Goal: Task Accomplishment & Management: Manage account settings

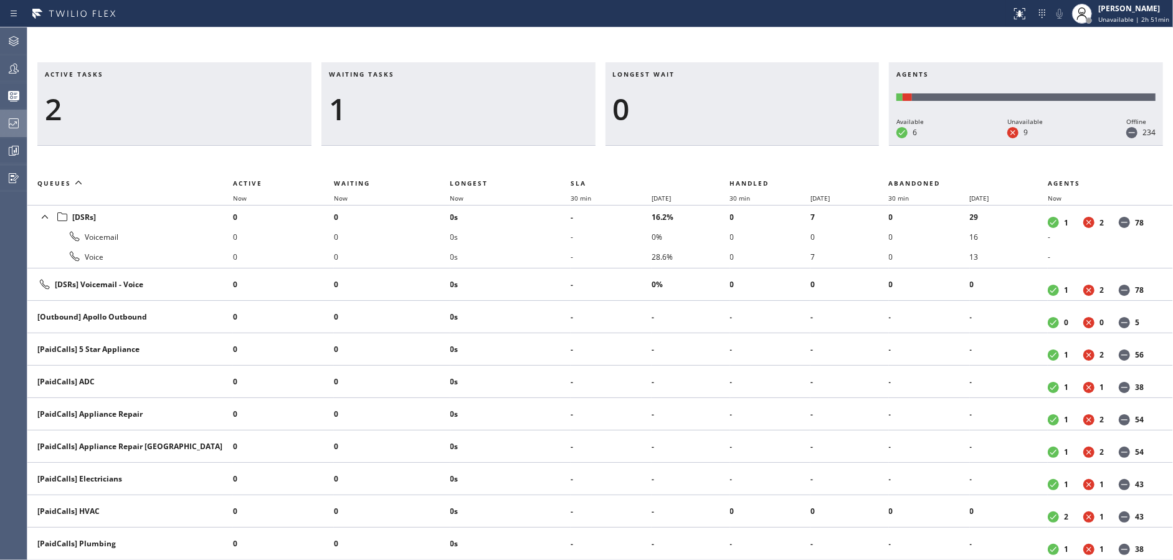
click at [8, 124] on icon at bounding box center [13, 123] width 15 height 15
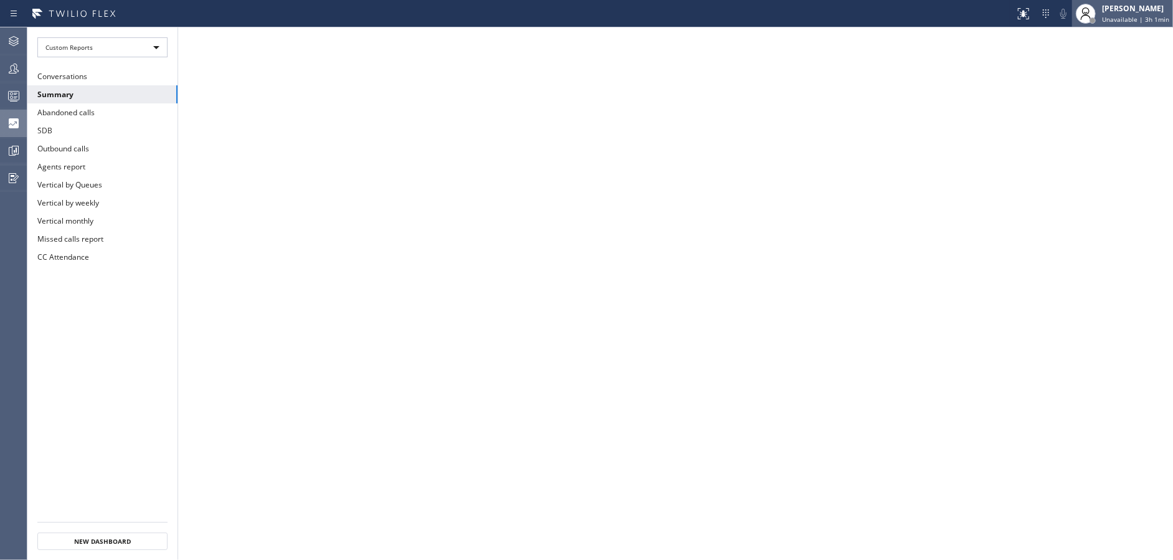
click at [1114, 8] on div "[PERSON_NAME]" at bounding box center [1135, 8] width 67 height 11
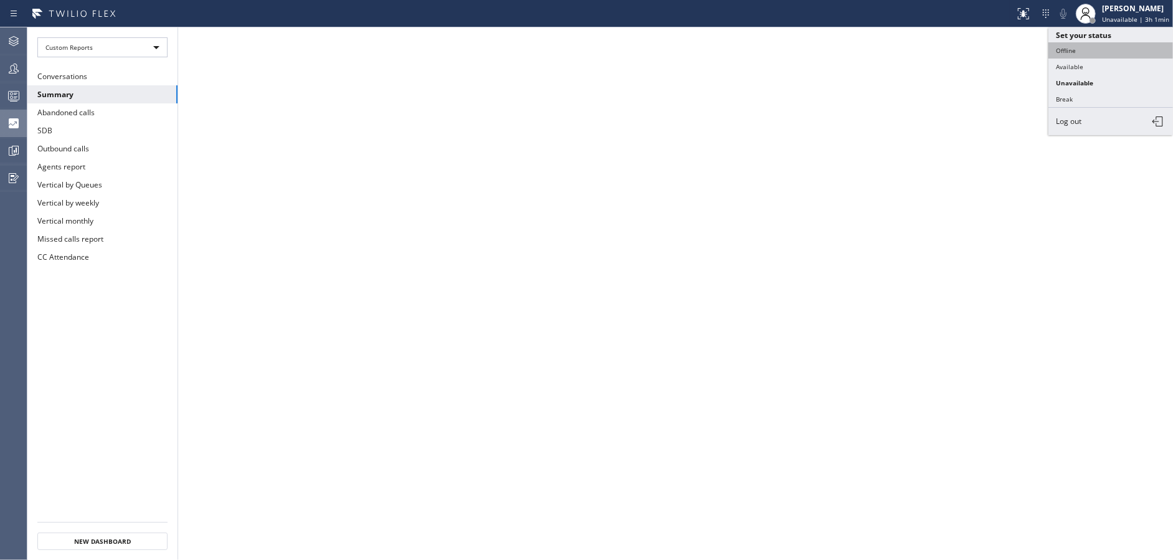
click at [1104, 52] on button "Offline" at bounding box center [1110, 50] width 125 height 16
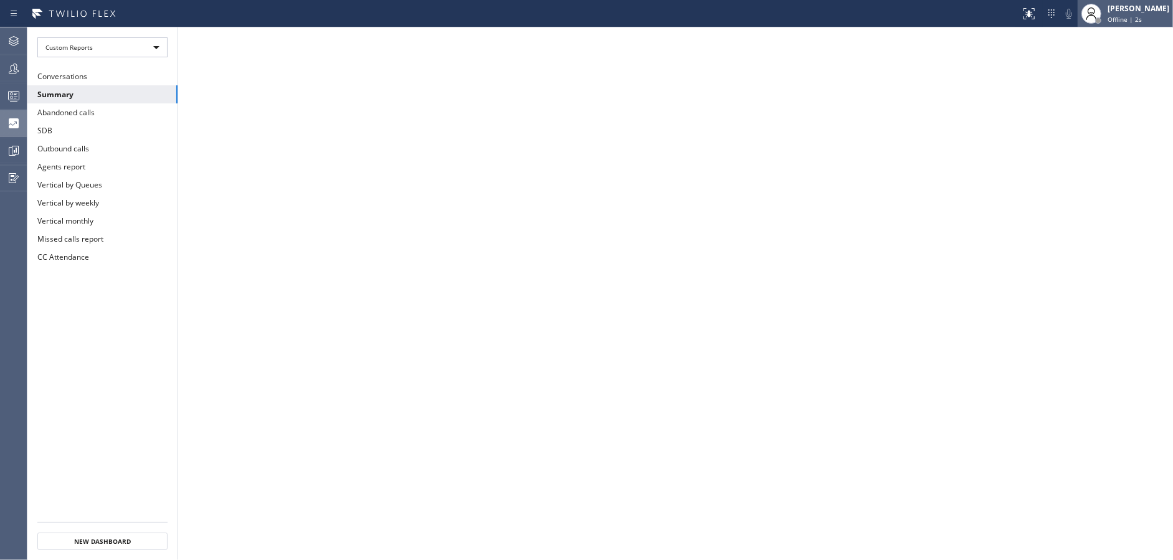
click at [1131, 18] on span "Offline | 2s" at bounding box center [1125, 19] width 34 height 9
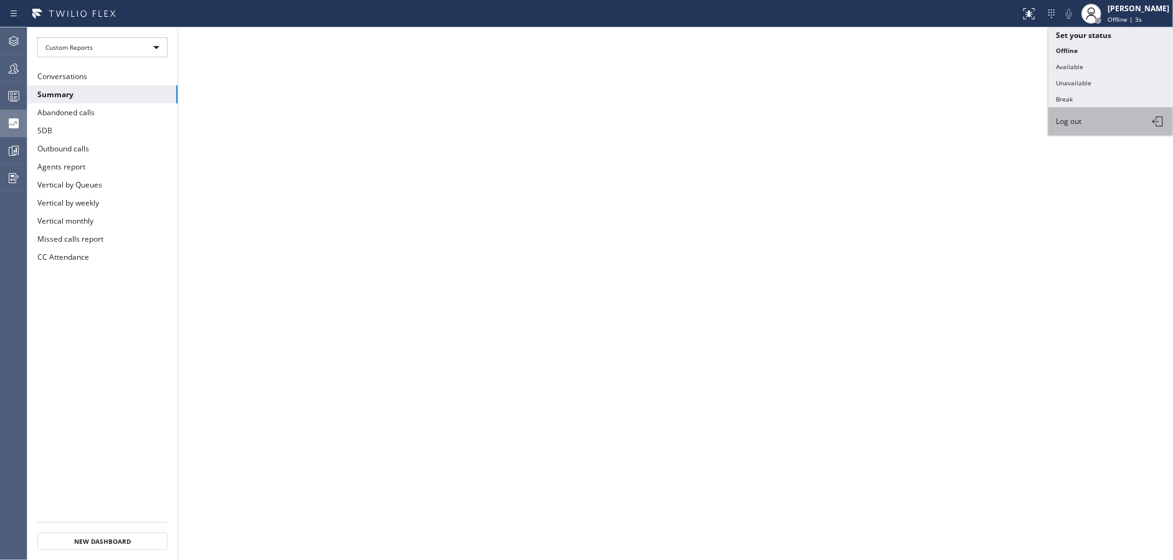
click at [1076, 126] on button "Log out" at bounding box center [1110, 121] width 125 height 27
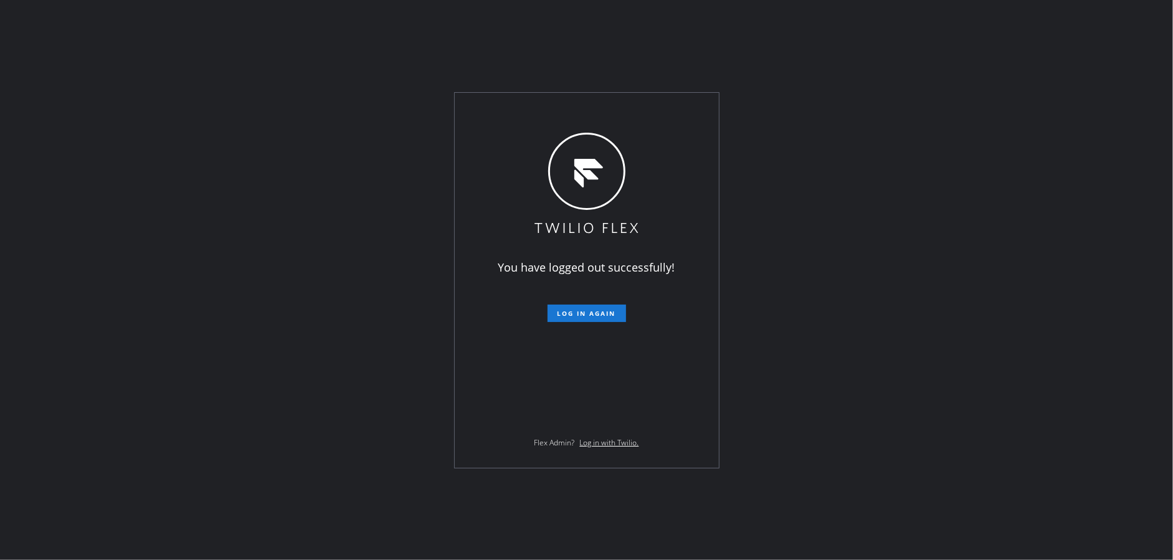
click at [304, 288] on div "You have logged out successfully! Log in again Flex Admin? Log in with Twilio." at bounding box center [586, 280] width 1173 height 560
